Goal: Find specific page/section: Find specific page/section

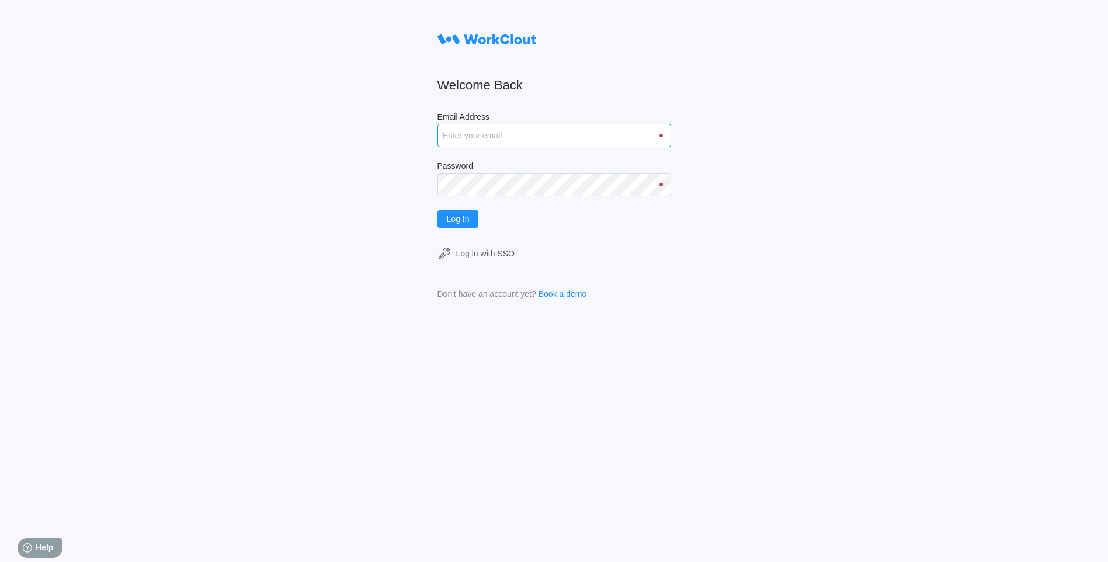
click at [513, 141] on input "Email Address" at bounding box center [554, 135] width 234 height 23
type input "[EMAIL_ADDRESS][DOMAIN_NAME]"
click at [470, 220] on span "Log In" at bounding box center [458, 219] width 23 height 8
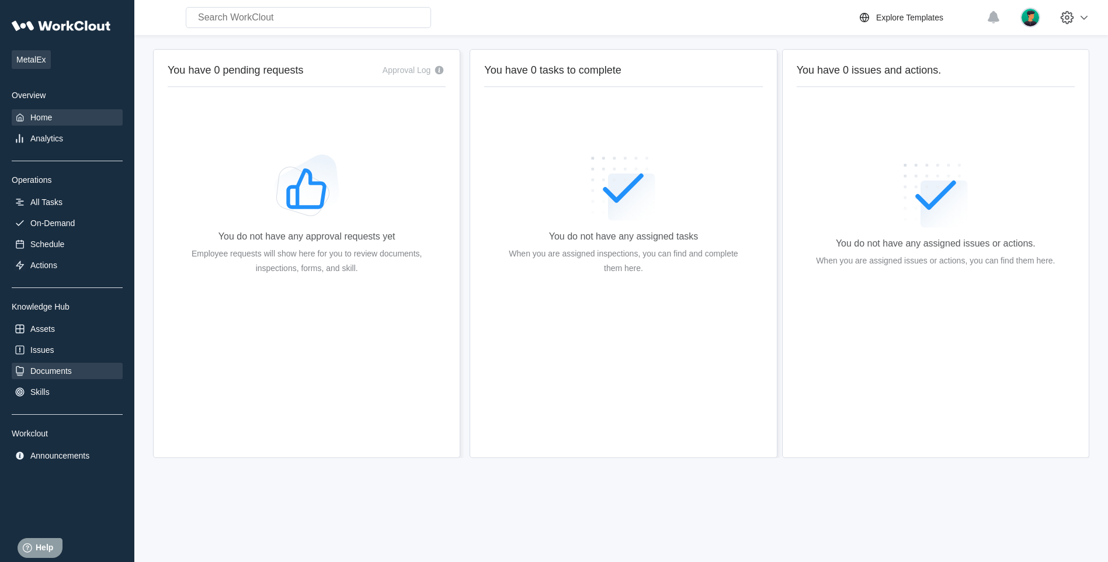
click at [71, 378] on div "Documents" at bounding box center [67, 371] width 111 height 16
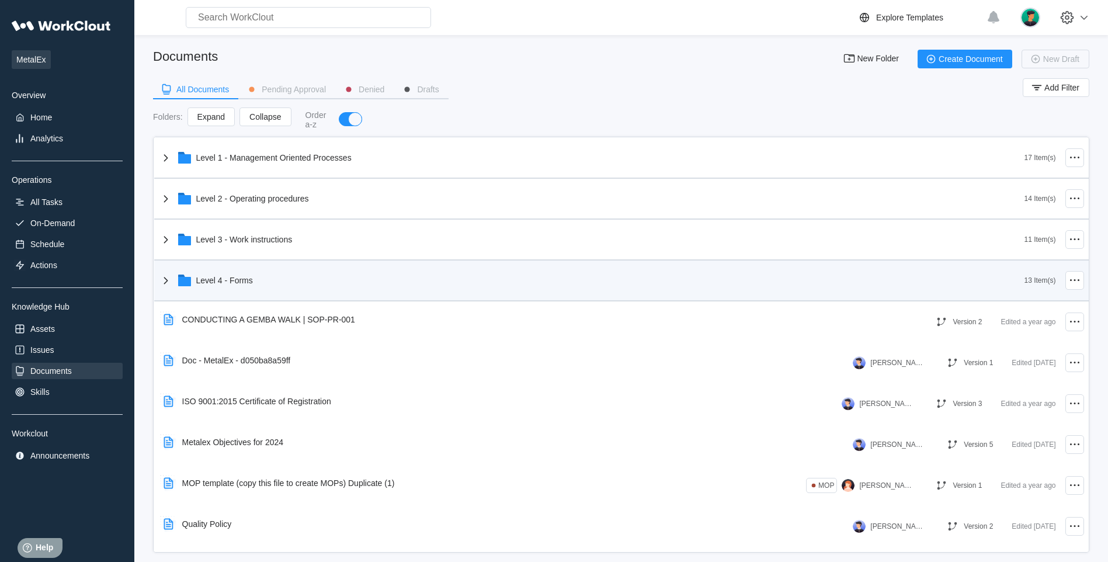
click at [166, 283] on icon at bounding box center [166, 280] width 14 height 14
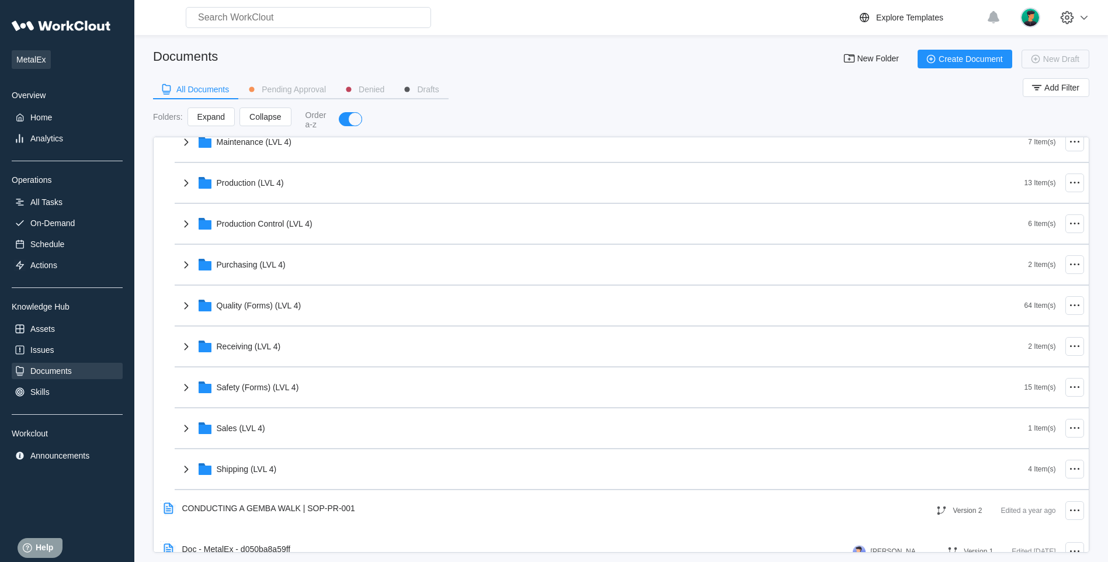
scroll to position [350, 0]
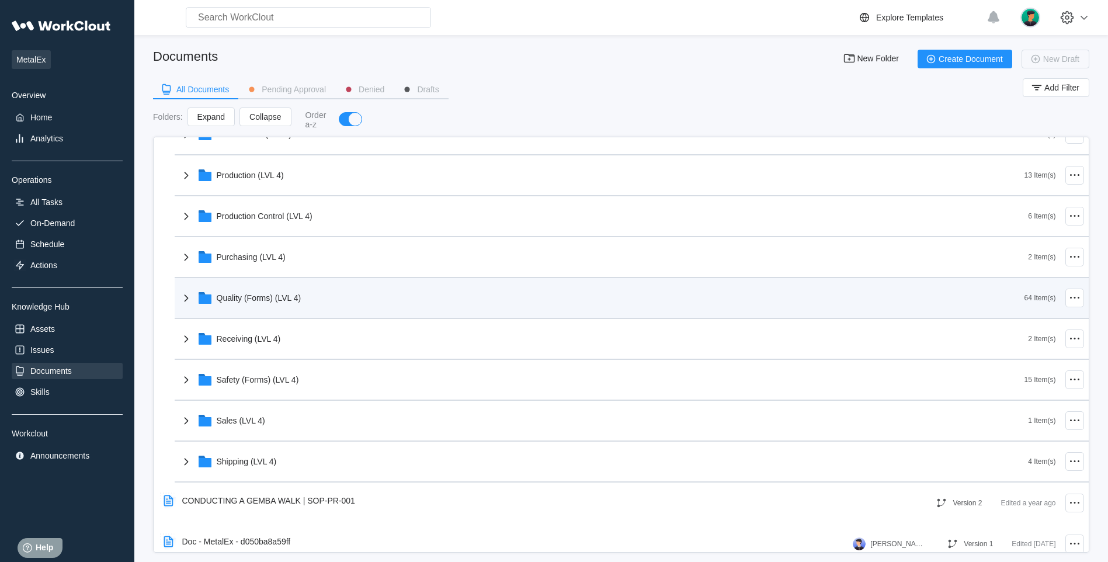
click at [187, 294] on icon at bounding box center [186, 298] width 14 height 14
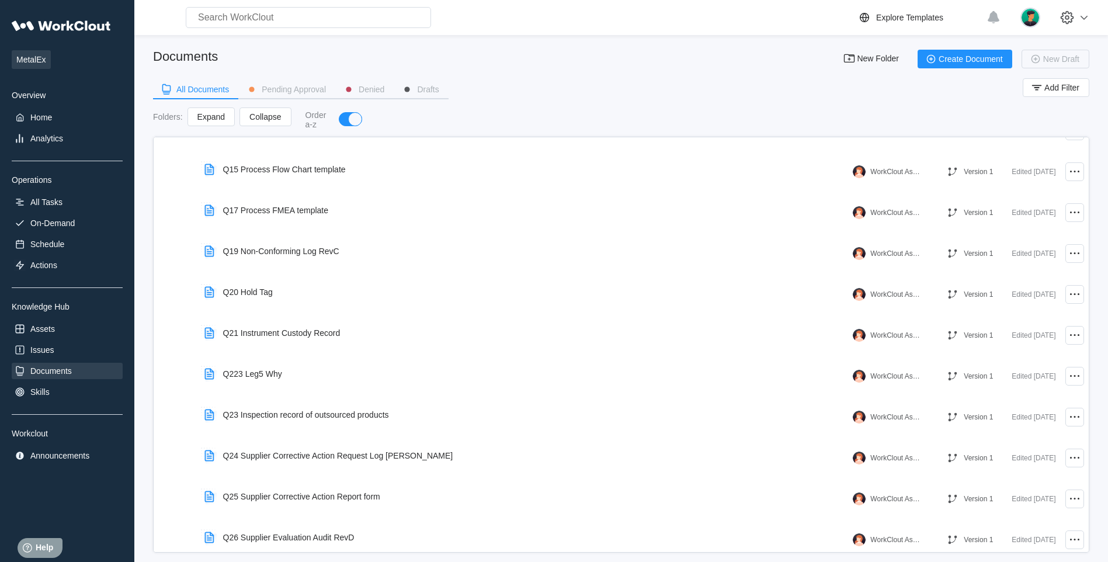
scroll to position [1110, 0]
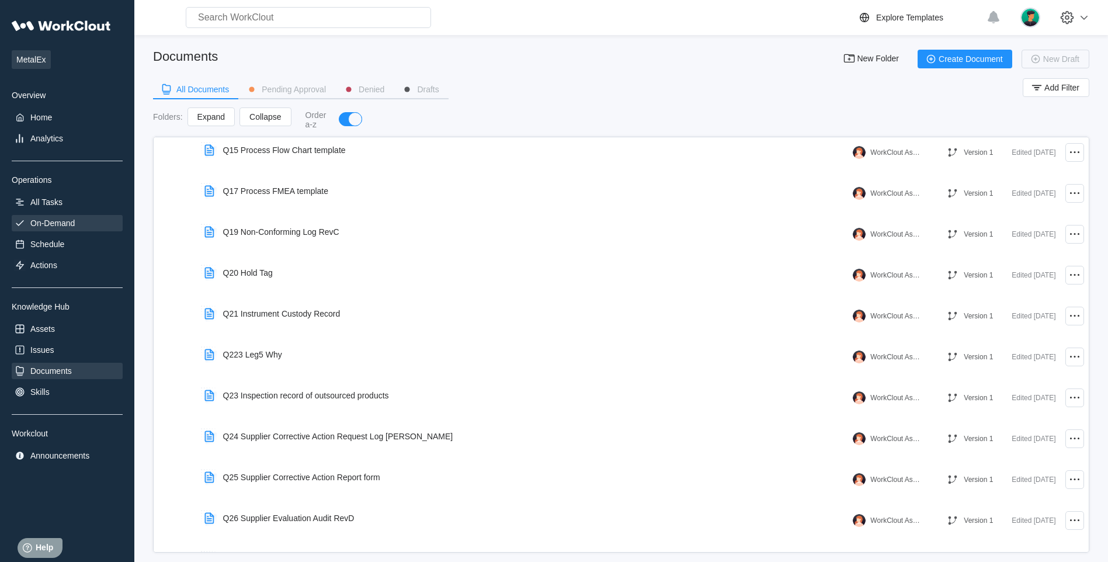
click at [28, 228] on div "On-Demand" at bounding box center [67, 223] width 111 height 16
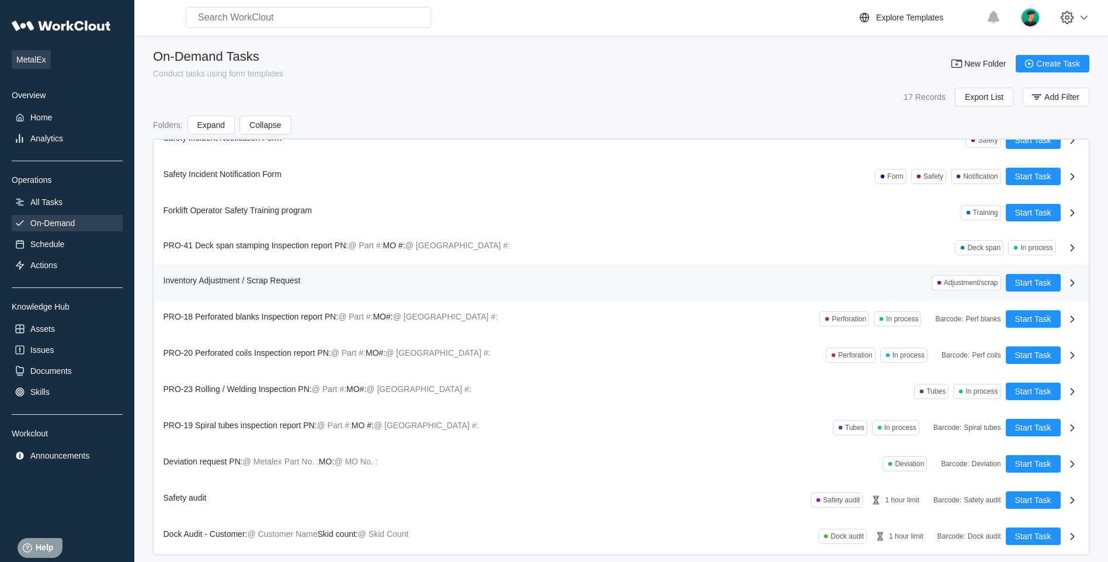
scroll to position [16, 0]
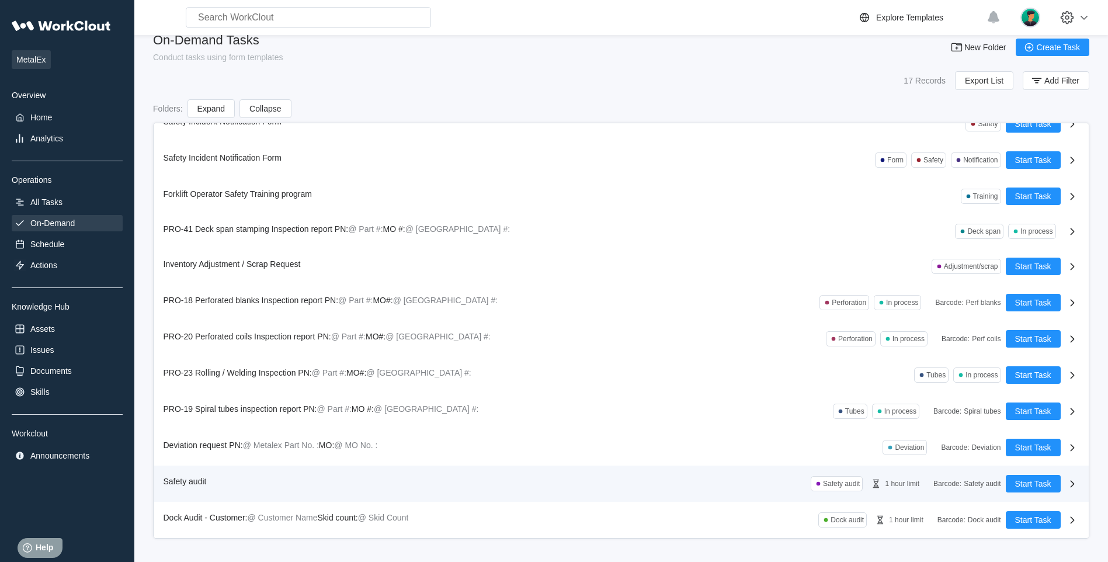
click at [204, 477] on span "Safety audit" at bounding box center [185, 481] width 43 height 9
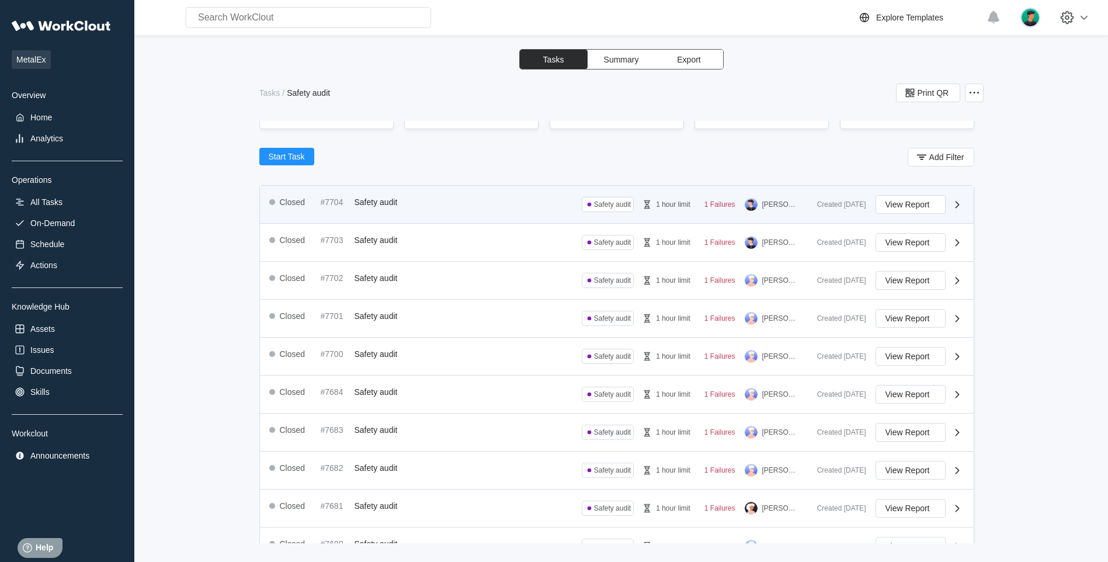
scroll to position [117, 0]
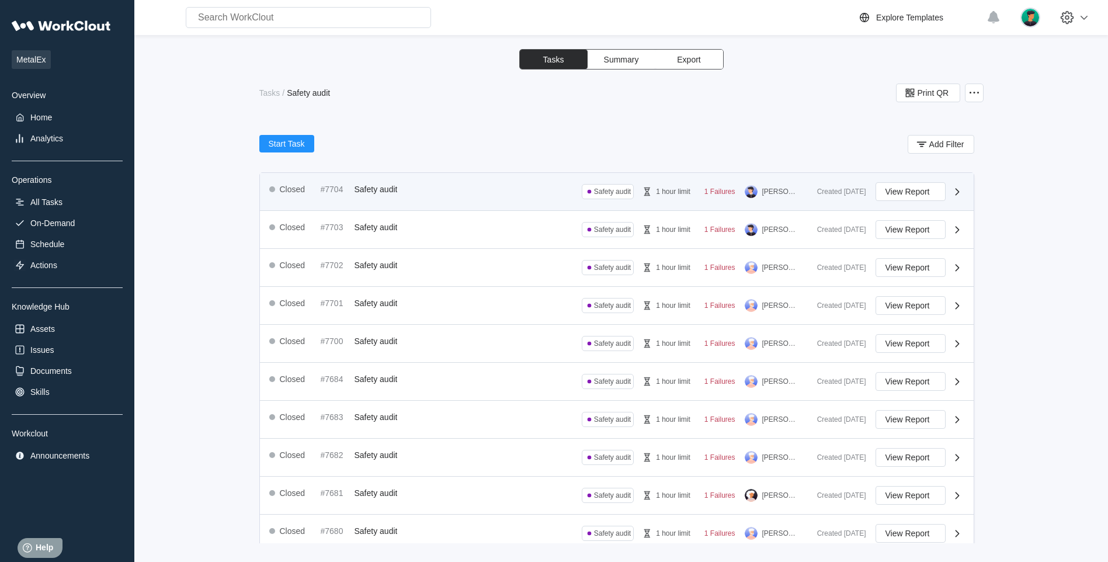
click at [374, 191] on span "Safety audit" at bounding box center [375, 189] width 43 height 9
